Goal: Check status

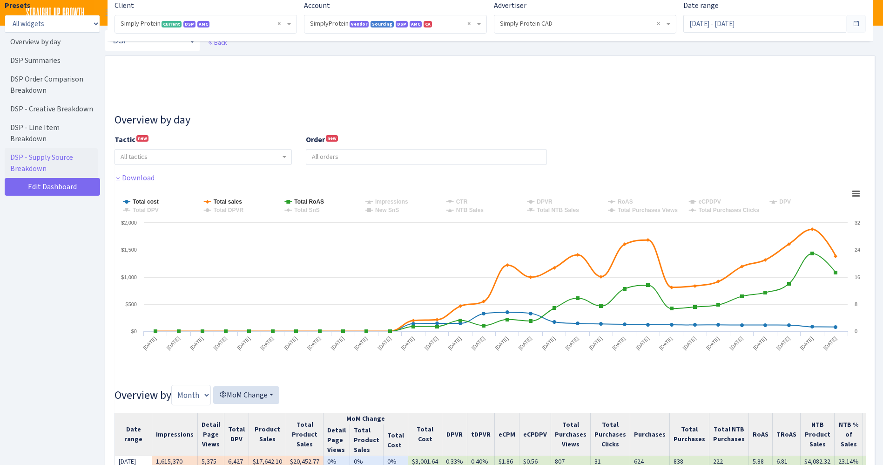
select select "1288314143782501"
select select "576703522483904443"
select select
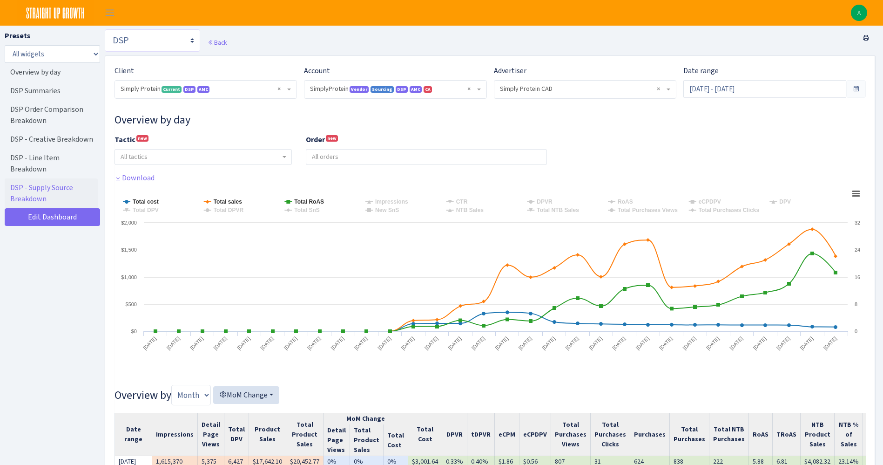
click at [169, 36] on select "Search DSP FBA Inventory Forecast Tracking Profitability Subscribe and save Pro…" at bounding box center [152, 40] width 95 height 22
select select "https://straightupgrowth.com/admin/dashboard/2/show"
click at [105, 29] on select "Search DSP FBA Inventory Forecast Tracking Profitability Subscribe and save Pro…" at bounding box center [152, 40] width 95 height 22
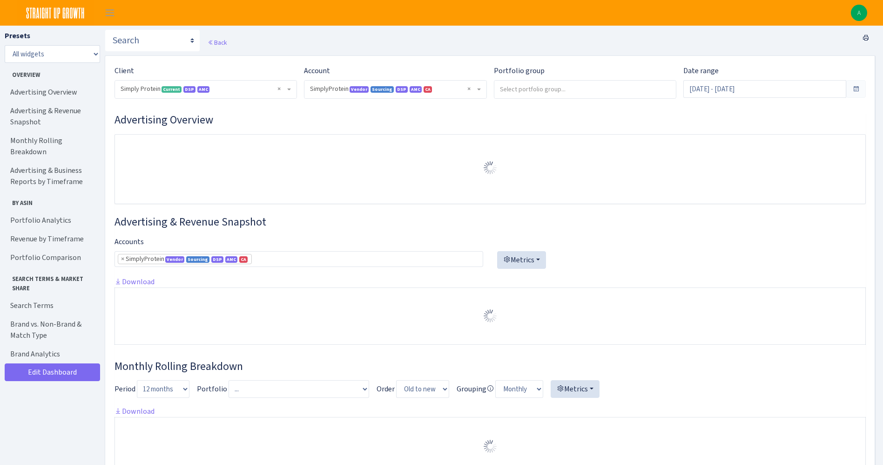
select select "1288314143782501"
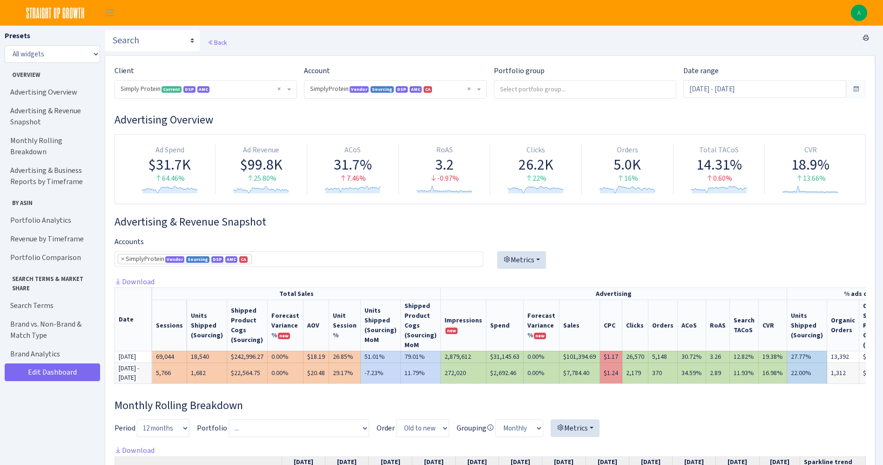
click at [711, 78] on div "Date range Sep 4, 2025 - Oct 3, 2025" at bounding box center [774, 81] width 182 height 33
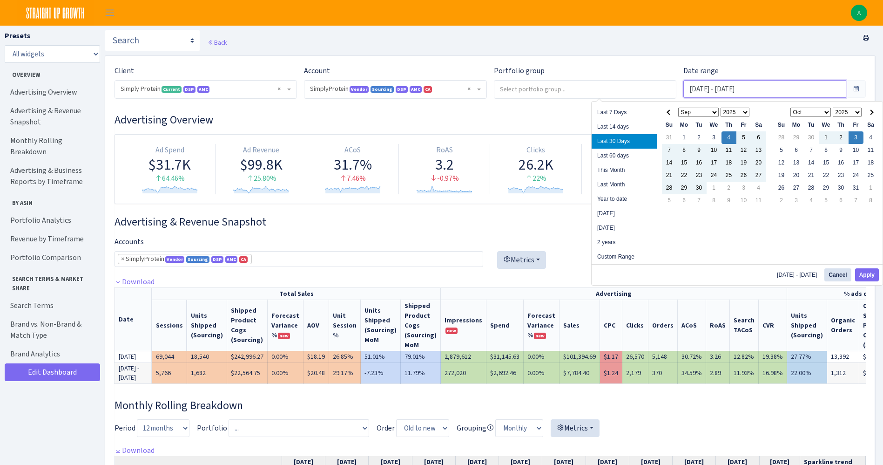
click at [711, 84] on input "Sep 4, 2025 - Oct 3, 2025" at bounding box center [764, 89] width 163 height 18
click at [634, 182] on li "Last Month" at bounding box center [624, 184] width 65 height 14
type input "[DATE] - [DATE]"
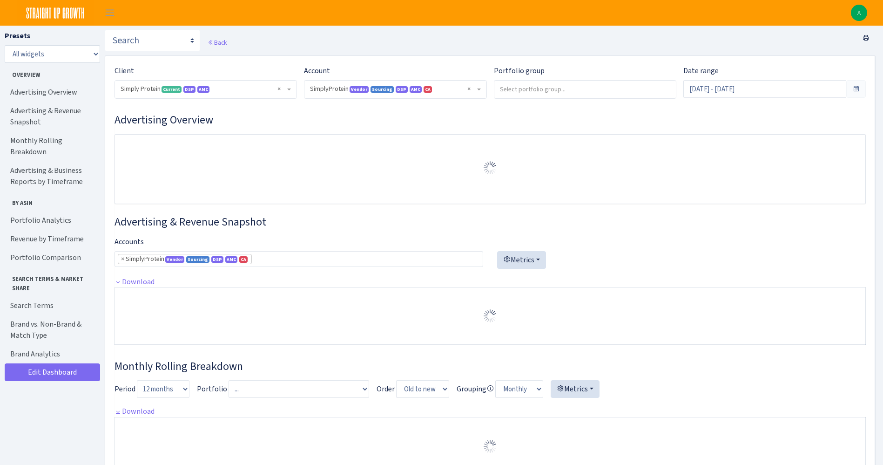
select select "1288314143782501"
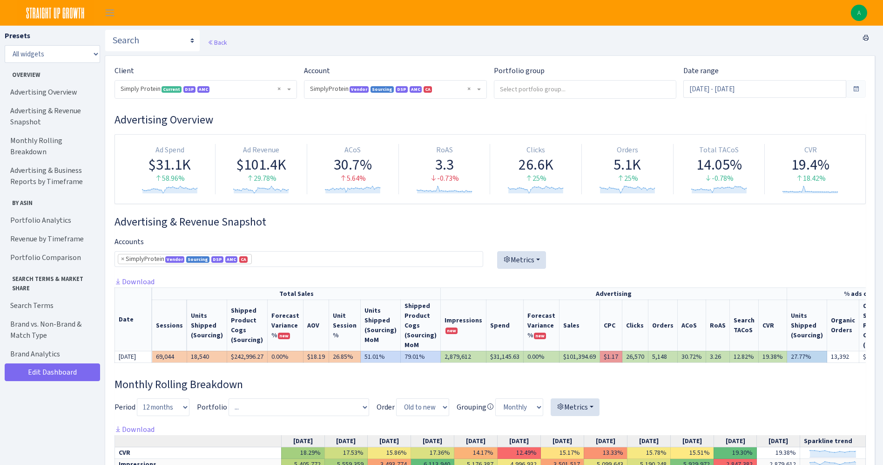
click at [492, 357] on td "$31,145.63" at bounding box center [504, 356] width 37 height 12
copy td "31,145.63"
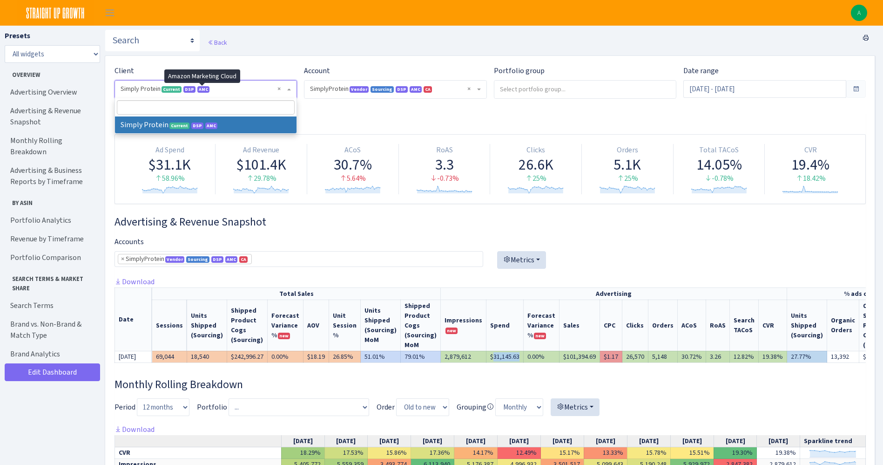
click at [205, 90] on span "AMC" at bounding box center [203, 89] width 12 height 7
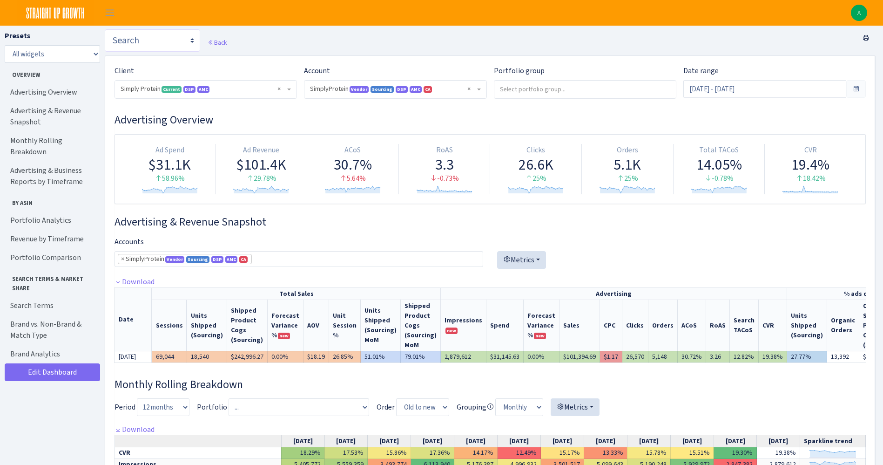
click at [152, 40] on select "Search DSP FBA Inventory Forecast Tracking Profitability Subscribe and save Pro…" at bounding box center [152, 40] width 95 height 22
select select "https://straightupgrowth.com/admin/dashboard/7/show"
click at [105, 29] on select "Search DSP FBA Inventory Forecast Tracking Profitability Subscribe and save Pro…" at bounding box center [152, 40] width 95 height 22
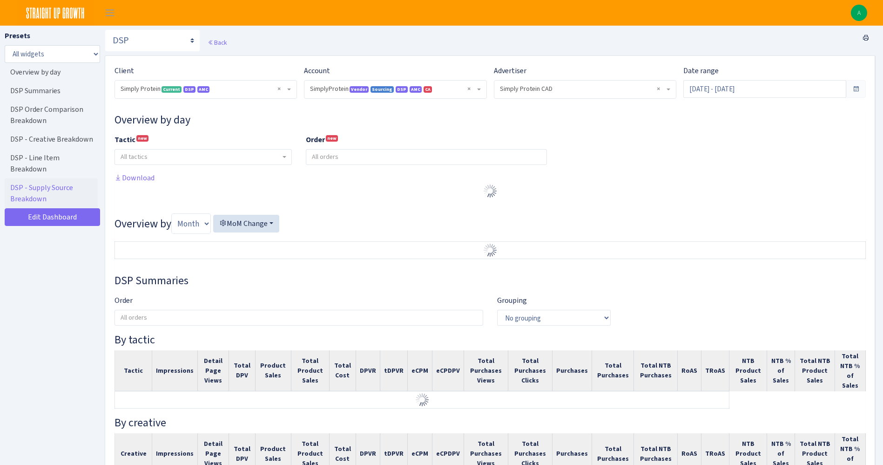
select select "1288314143782501"
select select "576703522483904443"
select select
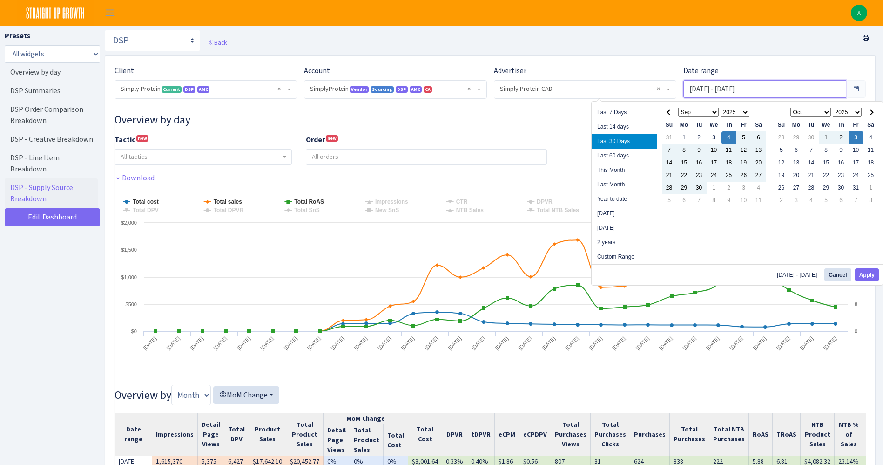
click at [751, 93] on input "[DATE] - [DATE]" at bounding box center [764, 89] width 163 height 18
click at [623, 176] on li "This Month" at bounding box center [624, 170] width 65 height 14
type input "Oct 1, 2025 - Oct 3, 2025"
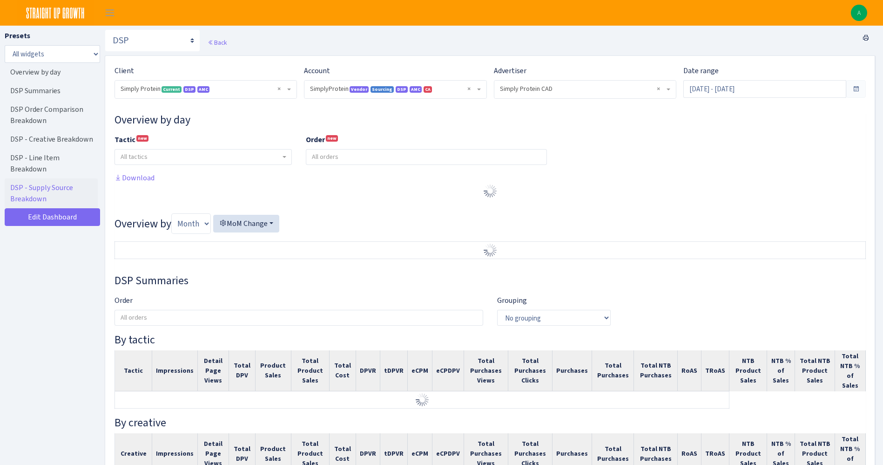
select select "1288314143782501"
select select "576703522483904443"
select select
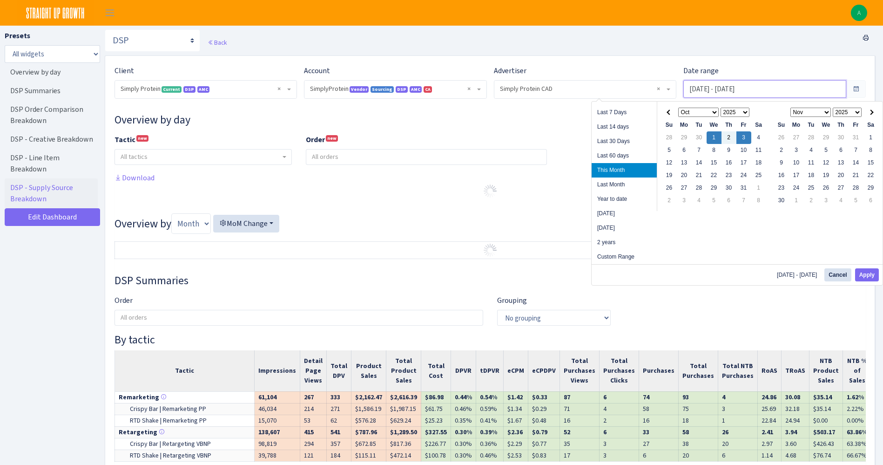
click at [694, 87] on input "[DATE] - [DATE]" at bounding box center [764, 89] width 163 height 18
click at [616, 184] on li "Last Month" at bounding box center [624, 184] width 65 height 14
type input "[DATE] - [DATE]"
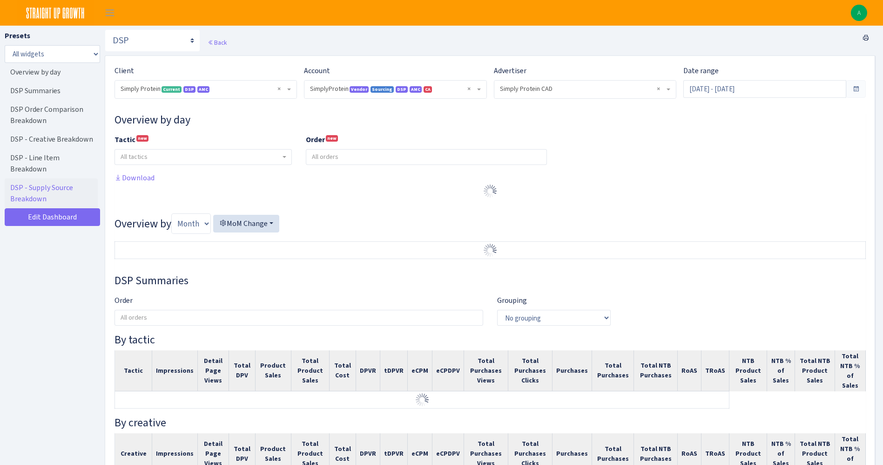
select select "1288314143782501"
select select "576703522483904443"
select select
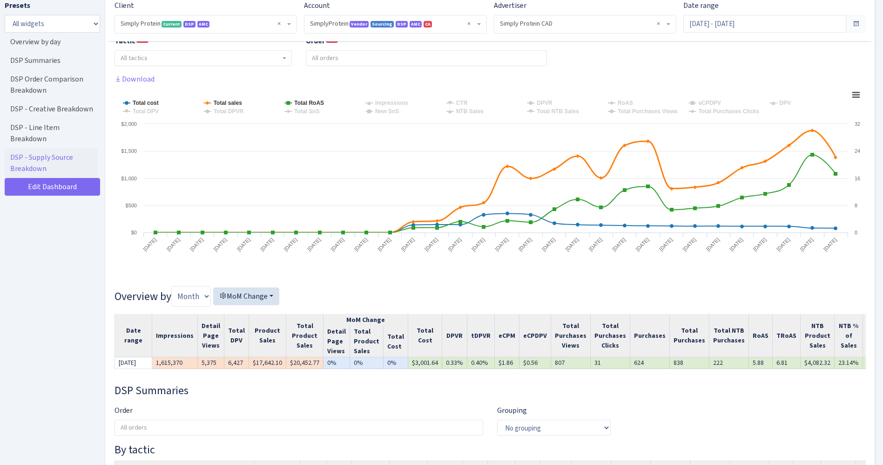
scroll to position [100, 0]
click at [414, 352] on th "Total Cost" at bounding box center [425, 333] width 34 height 43
click at [414, 362] on td "$3,001.64" at bounding box center [425, 362] width 34 height 12
copy td "3,001.64"
